Goal: Task Accomplishment & Management: Complete application form

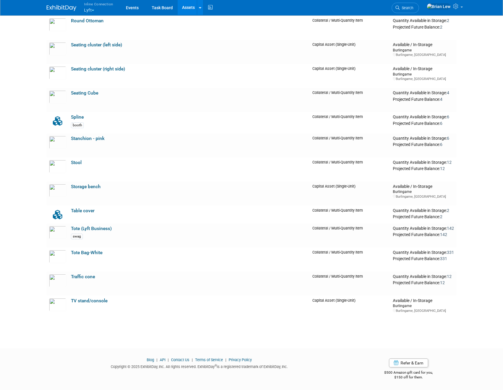
click at [91, 9] on button "Inline Connection Lyft" at bounding box center [101, 7] width 37 height 15
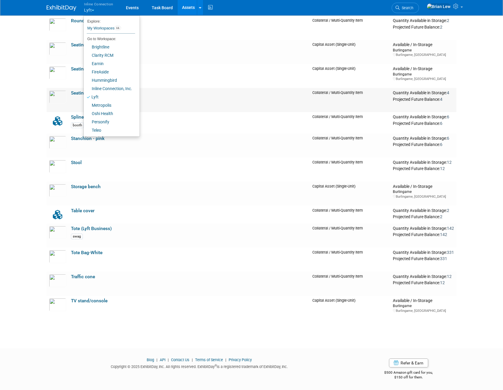
click at [227, 96] on td "Seating Cube" at bounding box center [189, 100] width 241 height 24
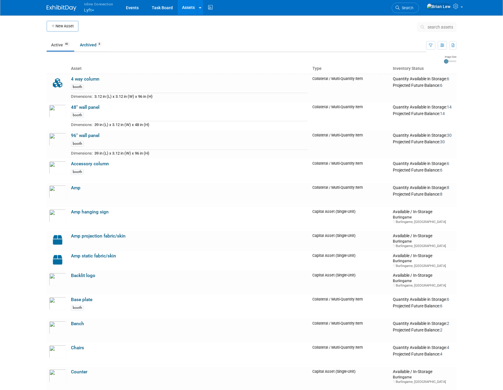
click at [54, 25] on icon "button" at bounding box center [53, 26] width 4 height 4
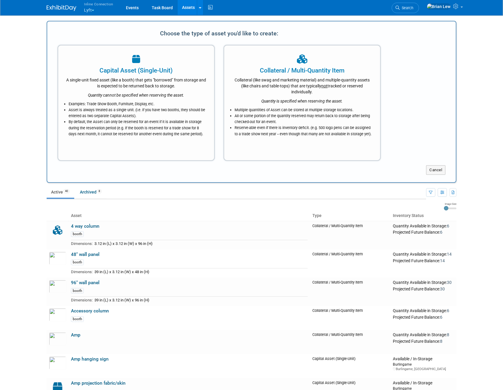
click at [278, 72] on div "Collateral / Multi-Quantity Item" at bounding box center [302, 70] width 141 height 9
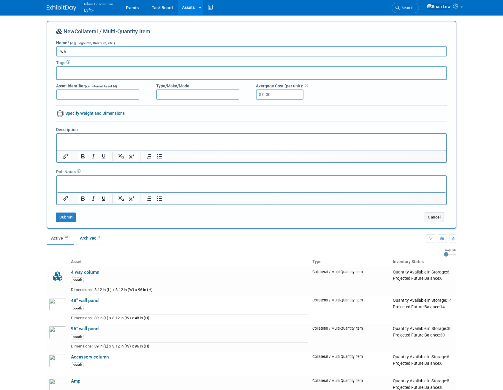
type input "w"
type input "Water bottle (Lyft Healthcare)"
click at [95, 140] on p "Rich Text Area. Press ALT-0 for help." at bounding box center [251, 139] width 383 height 6
click at [61, 219] on button "Submit" at bounding box center [66, 217] width 20 height 10
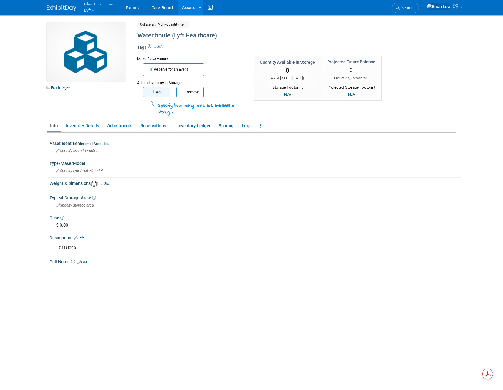
click at [152, 94] on button "Add" at bounding box center [156, 92] width 27 height 10
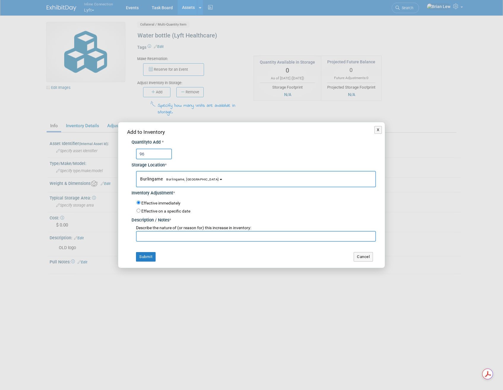
type input "96"
click at [209, 239] on input "text" at bounding box center [256, 236] width 240 height 11
type input "add"
click at [145, 258] on button "Submit" at bounding box center [146, 257] width 20 height 10
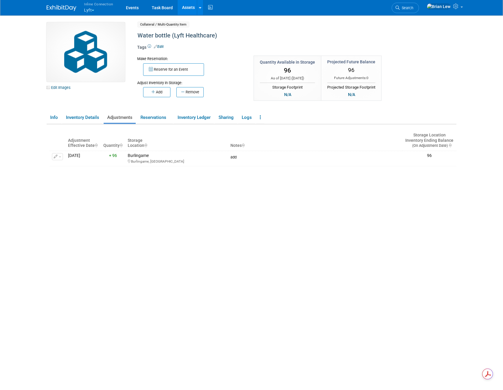
click at [190, 9] on link "Assets" at bounding box center [189, 7] width 22 height 15
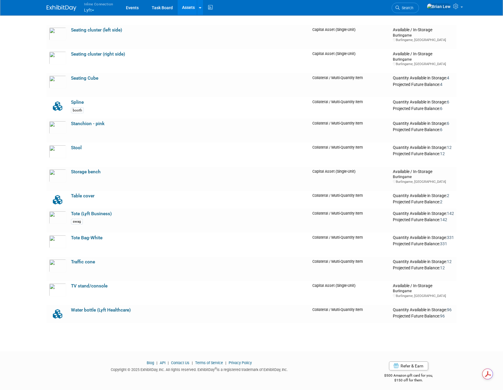
scroll to position [722, 0]
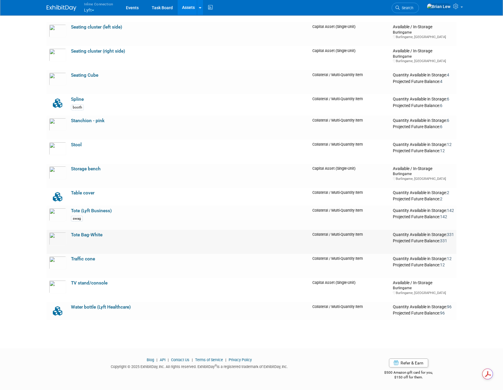
click at [92, 234] on link "Tote Bag-White" at bounding box center [86, 234] width 31 height 5
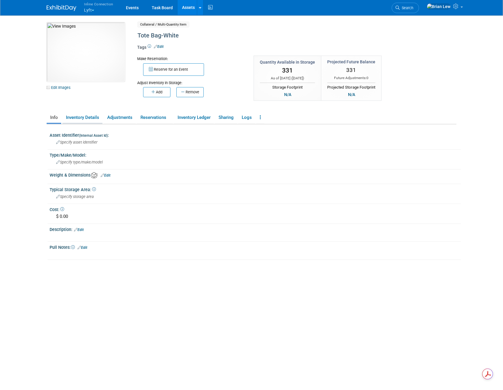
click at [72, 118] on link "Inventory Details" at bounding box center [82, 117] width 40 height 10
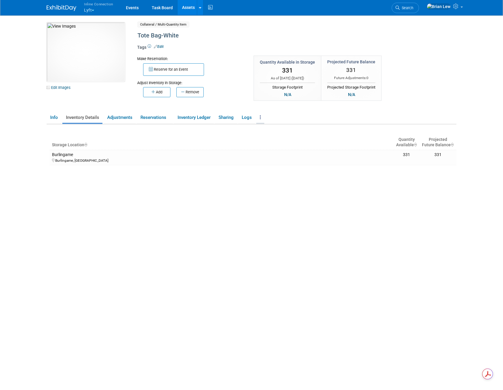
click at [261, 117] on icon at bounding box center [260, 117] width 1 height 4
click at [56, 119] on link "Info" at bounding box center [54, 117] width 15 height 10
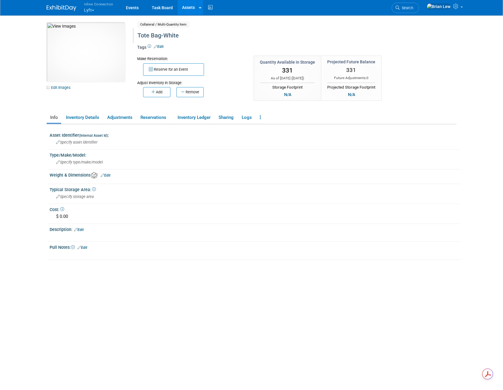
click at [152, 37] on div "Tote Bag-White" at bounding box center [271, 35] width 272 height 11
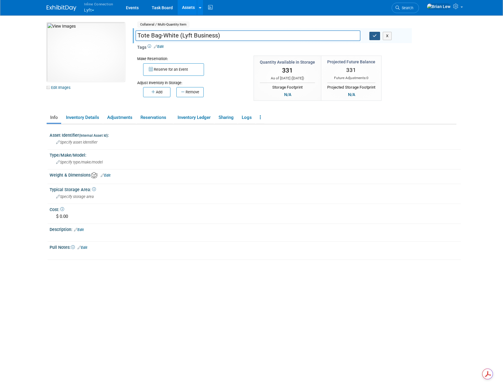
type input "Tote Bag-White (Lyft Business)"
click at [372, 36] on button "button" at bounding box center [374, 36] width 11 height 8
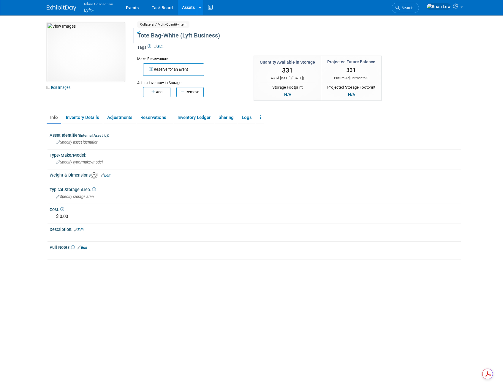
click at [191, 6] on link "Assets" at bounding box center [189, 7] width 22 height 15
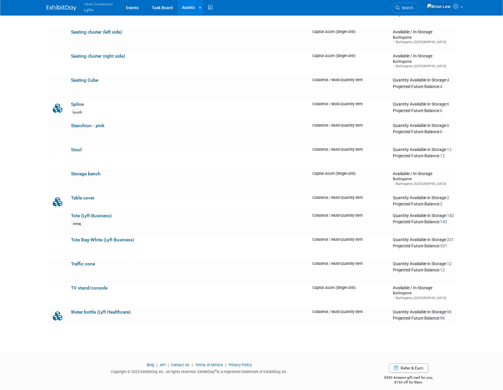
scroll to position [722, 0]
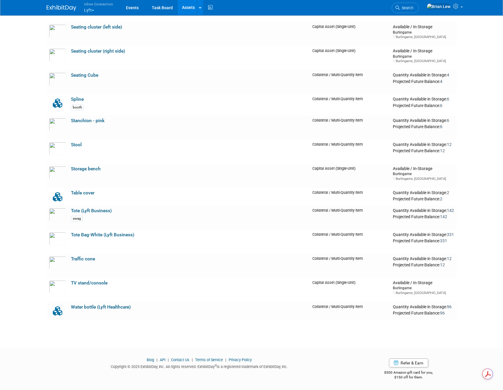
click at [93, 11] on span "button" at bounding box center [93, 10] width 2 height 1
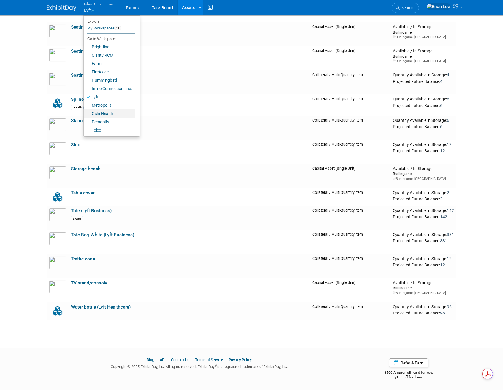
click at [112, 110] on link "Oshi Health" at bounding box center [109, 113] width 51 height 8
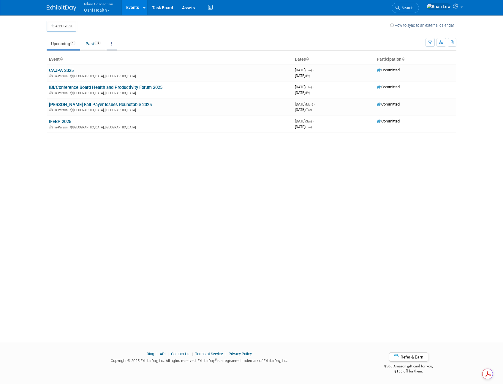
click at [112, 44] on icon at bounding box center [111, 44] width 1 height 4
click at [125, 56] on link "All Events 19 Past and Upcoming" at bounding box center [130, 57] width 47 height 13
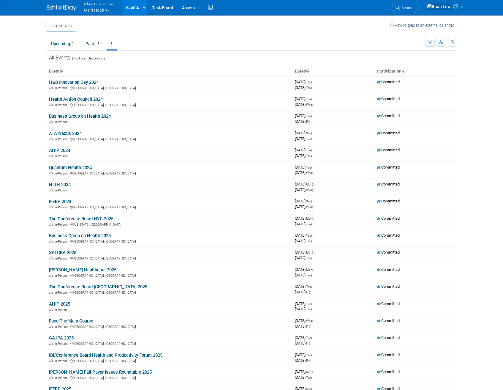
click at [127, 4] on link "Events" at bounding box center [133, 7] width 22 height 15
click at [61, 46] on link "Upcoming 4" at bounding box center [63, 43] width 33 height 11
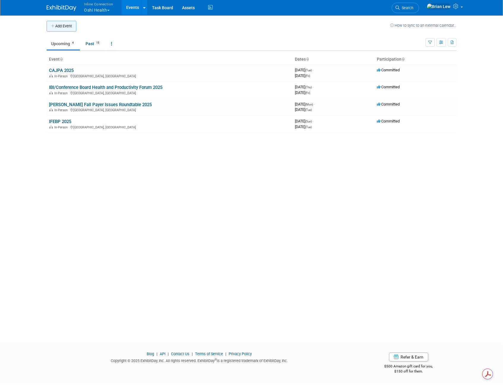
click at [53, 27] on icon "button" at bounding box center [53, 26] width 4 height 4
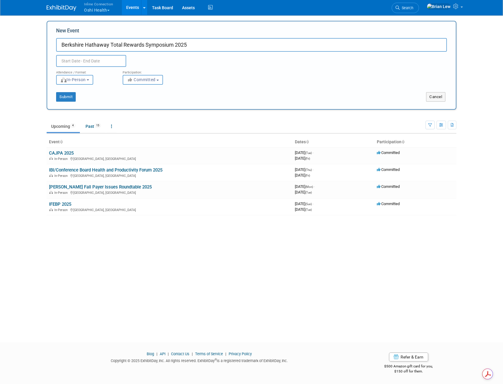
type input "Berkshire Hathaway Total Rewards Symposium 2025"
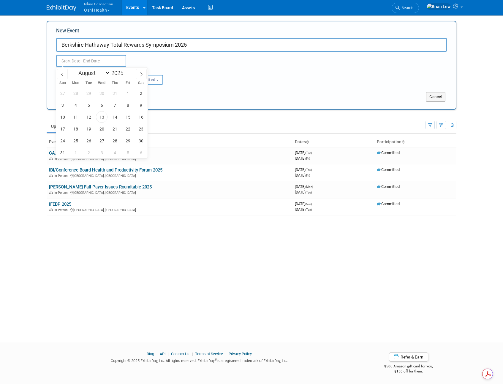
click at [88, 61] on input "text" at bounding box center [91, 61] width 70 height 12
click at [140, 75] on icon at bounding box center [141, 74] width 4 height 4
select select "8"
click at [103, 118] on span "17" at bounding box center [102, 117] width 12 height 12
click at [116, 116] on span "18" at bounding box center [115, 117] width 12 height 12
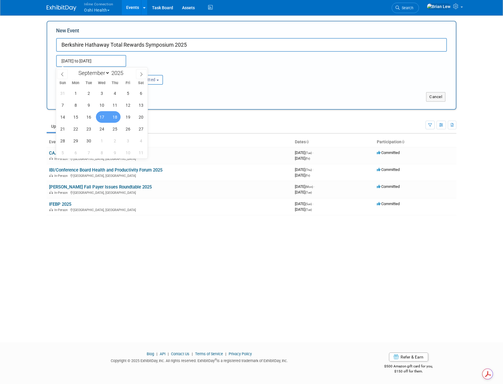
type input "[DATE] to [DATE]"
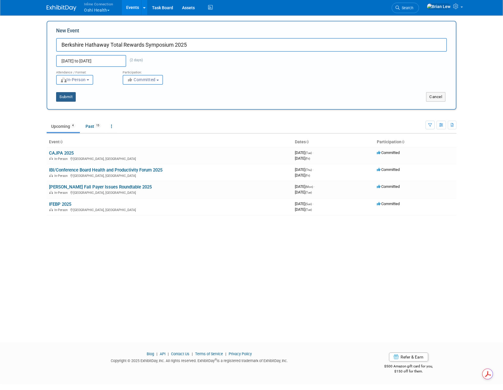
click at [68, 98] on button "Submit" at bounding box center [66, 97] width 20 height 10
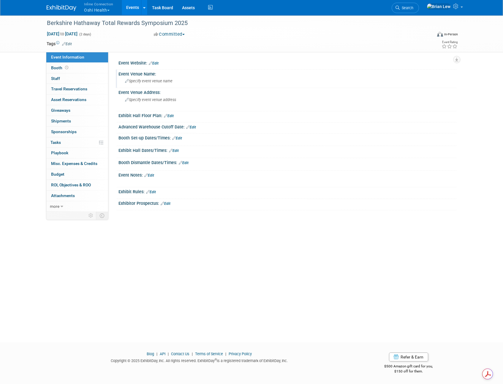
click at [157, 79] on span "Specify event venue name" at bounding box center [149, 81] width 48 height 4
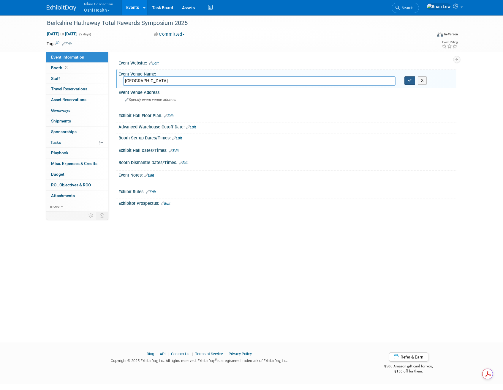
type input "[GEOGRAPHIC_DATA]"
click at [413, 81] on button "button" at bounding box center [410, 80] width 11 height 8
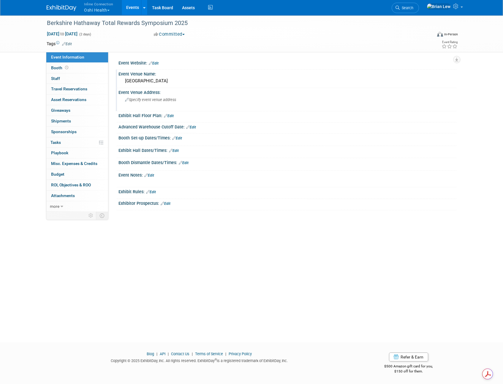
click at [152, 103] on div "Specify event venue address" at bounding box center [189, 102] width 132 height 14
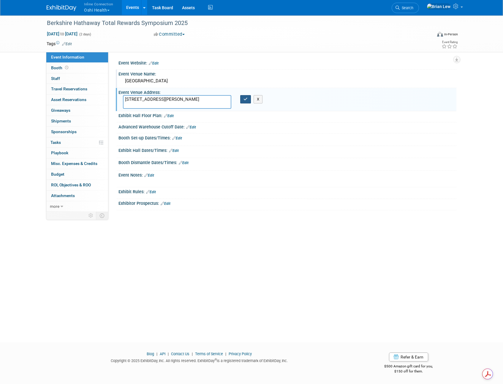
type textarea "[STREET_ADDRESS][PERSON_NAME]"
click at [244, 99] on icon "button" at bounding box center [246, 99] width 4 height 4
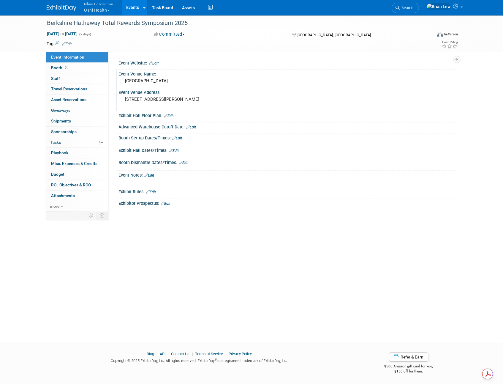
click at [157, 78] on div "[GEOGRAPHIC_DATA]" at bounding box center [287, 80] width 329 height 9
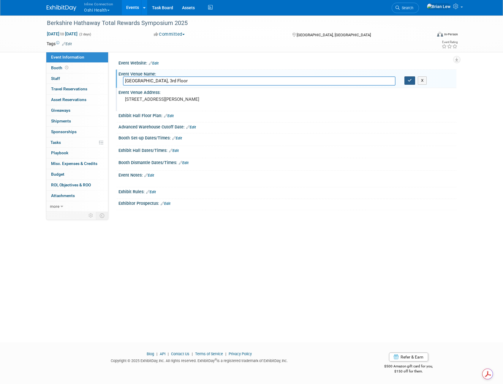
type input "[GEOGRAPHIC_DATA], 3rd Floor"
click at [409, 83] on button "button" at bounding box center [410, 80] width 11 height 8
